Goal: Task Accomplishment & Management: Manage account settings

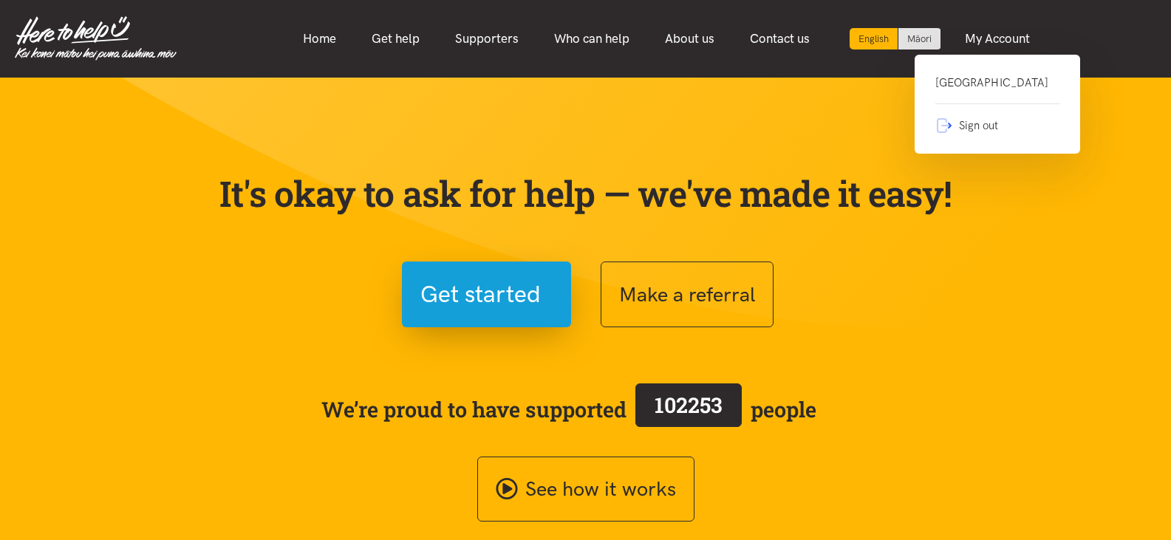
click at [990, 83] on link "Waimarie Community House" at bounding box center [997, 89] width 124 height 30
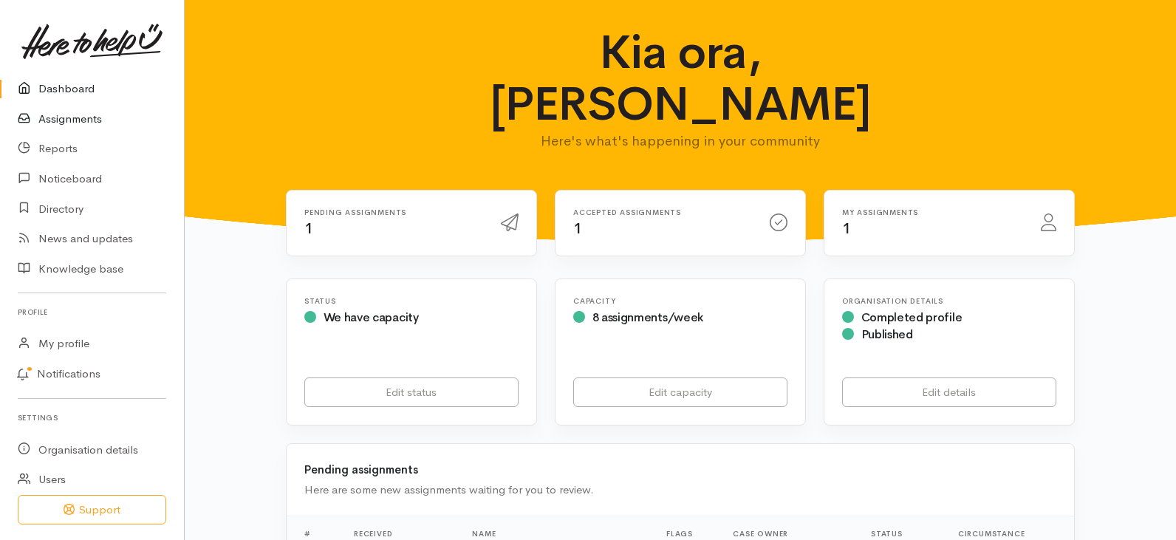
click at [65, 117] on link "Assignments" at bounding box center [92, 119] width 184 height 30
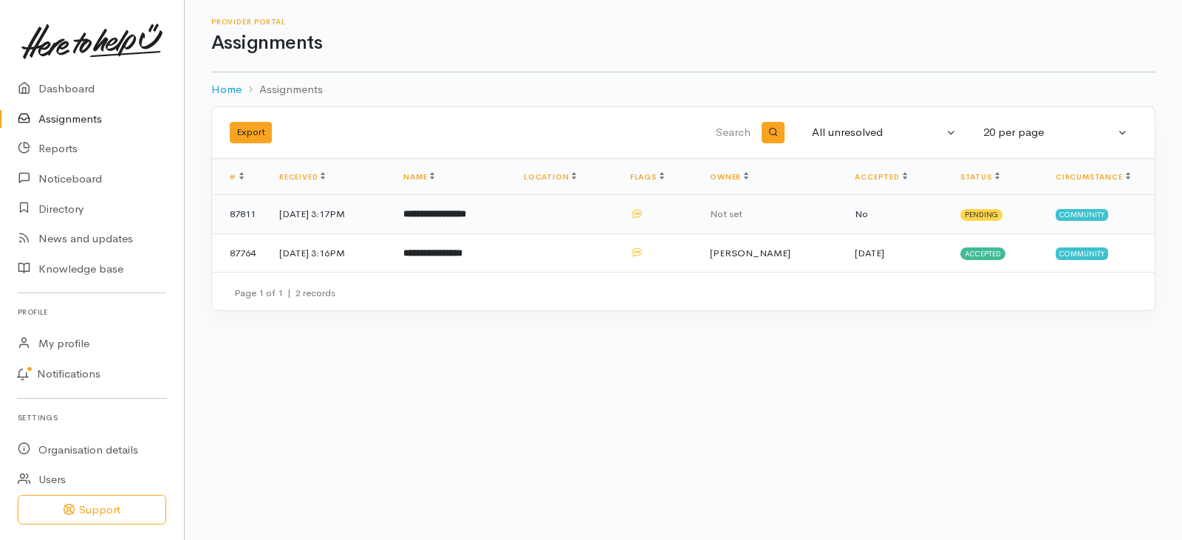
click at [487, 205] on td "**********" at bounding box center [452, 214] width 120 height 39
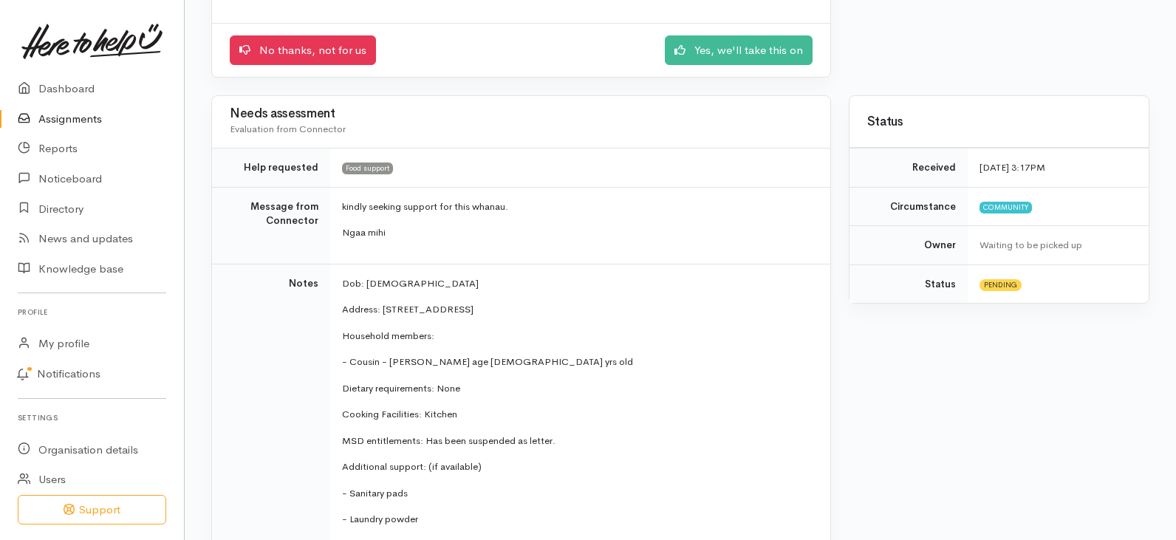
scroll to position [6, 0]
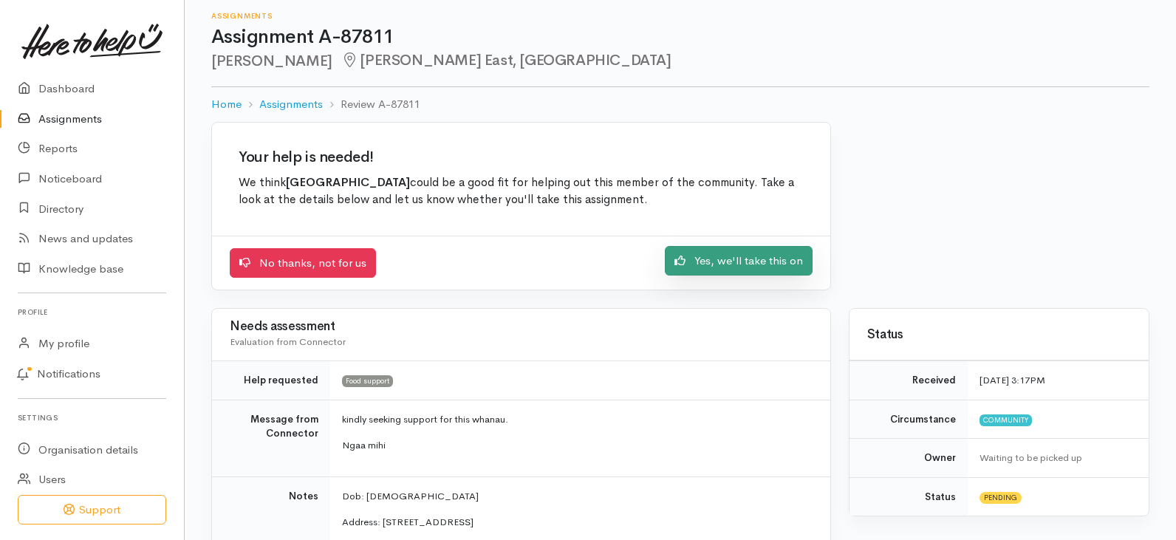
click at [725, 262] on link "Yes, we'll take this on" at bounding box center [739, 261] width 148 height 30
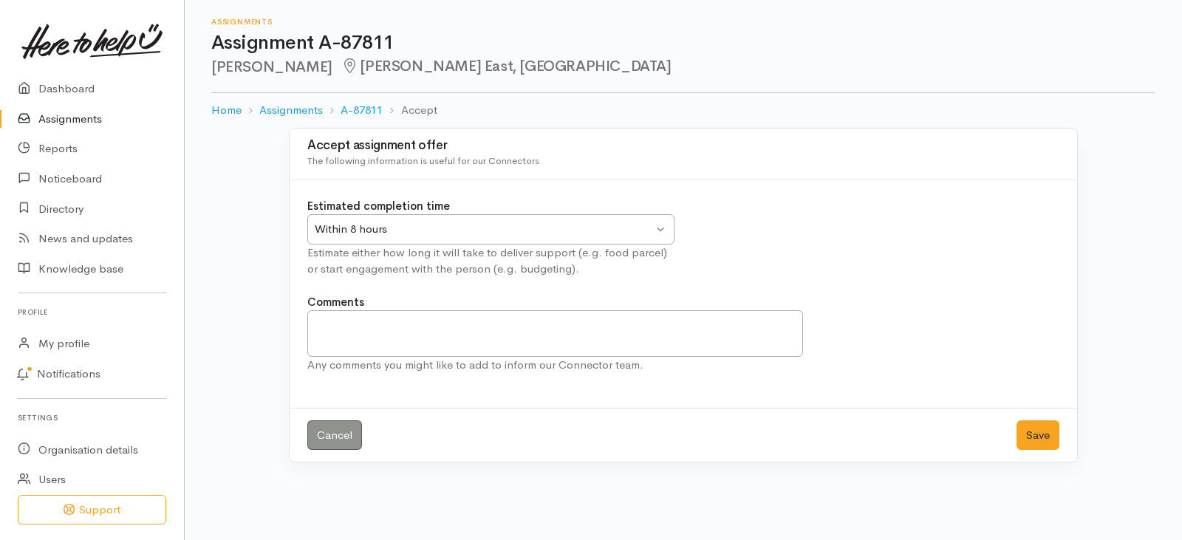
click at [658, 229] on div "Within 8 hours Within 8 hours" at bounding box center [490, 229] width 367 height 30
click at [1036, 434] on button "Save" at bounding box center [1038, 435] width 43 height 30
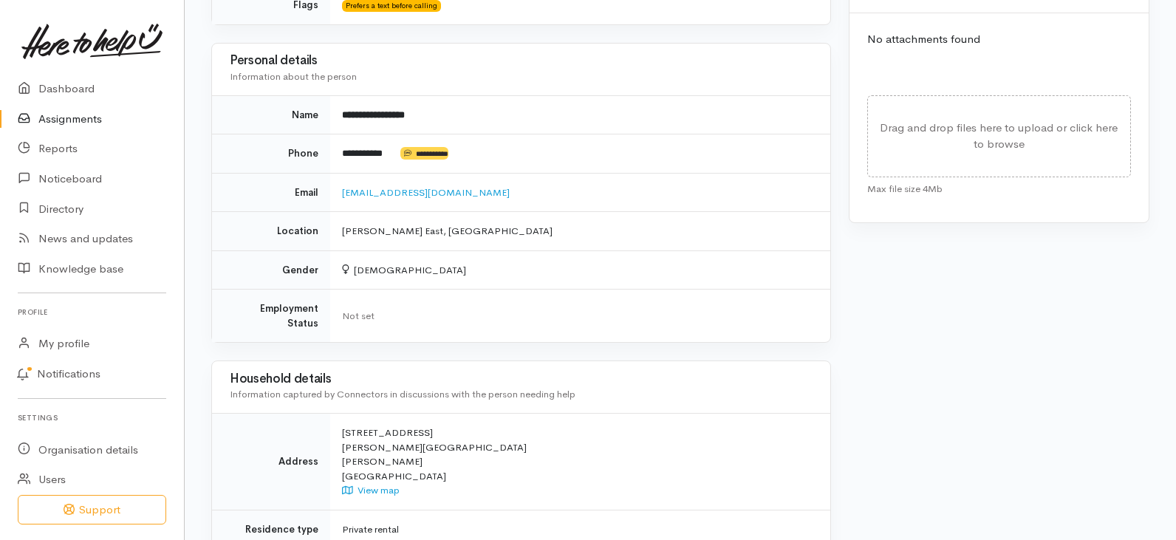
scroll to position [665, 0]
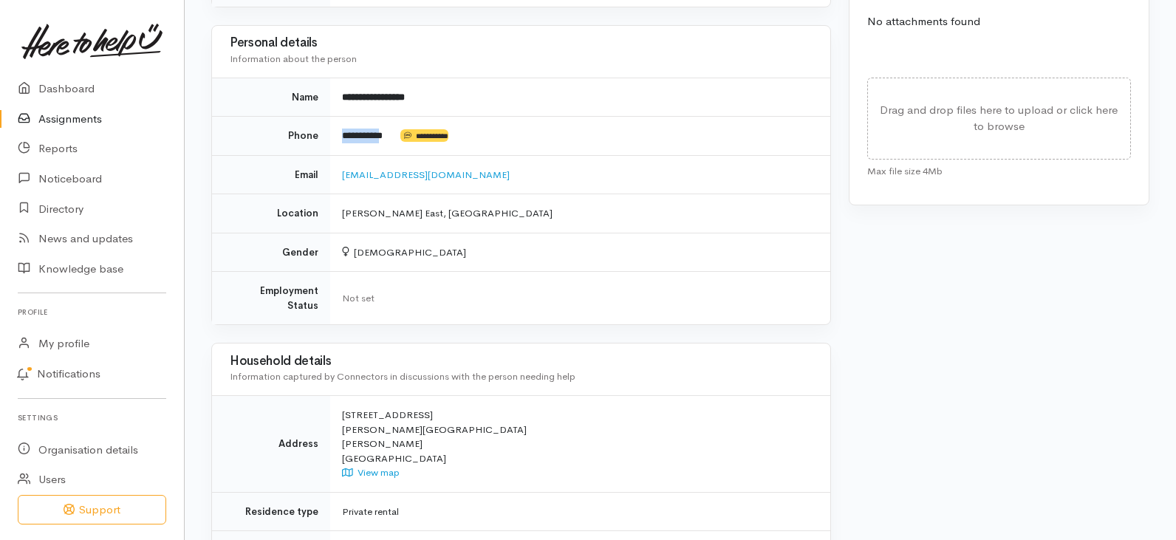
drag, startPoint x: 343, startPoint y: 130, endPoint x: 394, endPoint y: 135, distance: 51.2
click at [394, 135] on td "**********" at bounding box center [580, 136] width 500 height 39
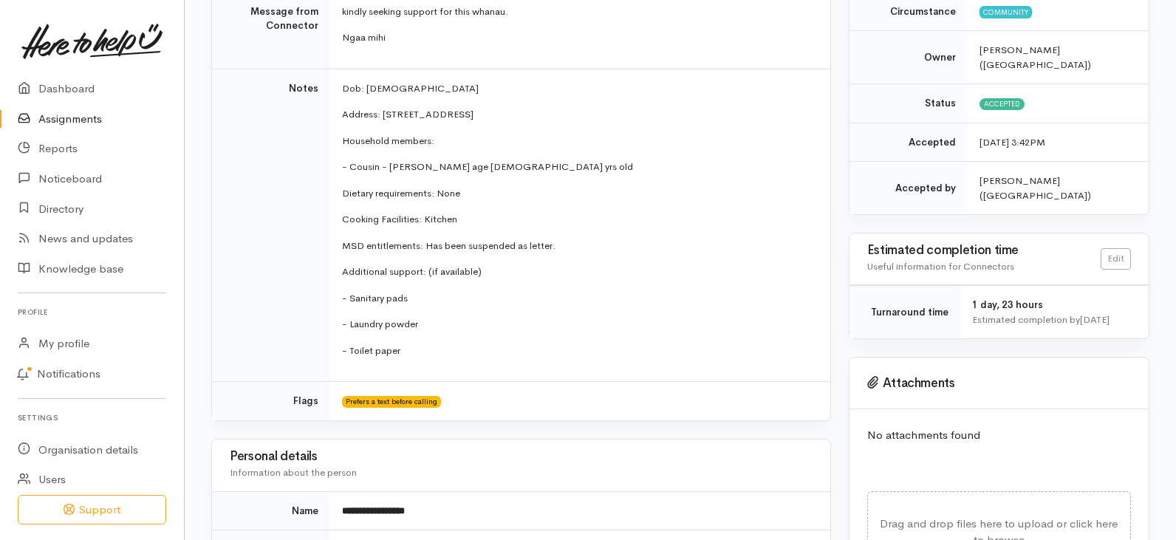
scroll to position [225, 0]
